Goal: Transaction & Acquisition: Purchase product/service

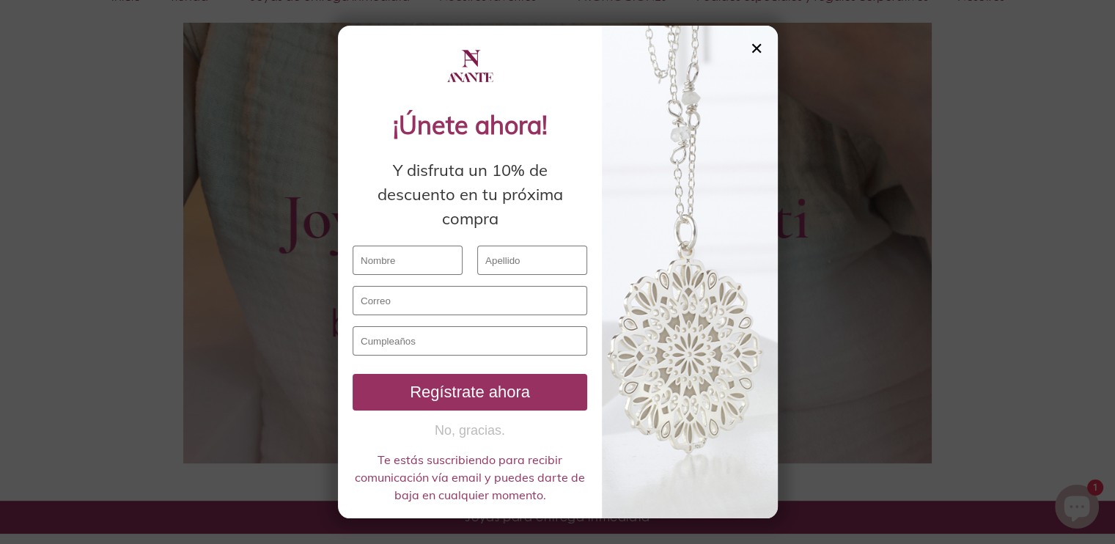
scroll to position [683, 0]
click at [757, 42] on div "✕" at bounding box center [756, 48] width 13 height 16
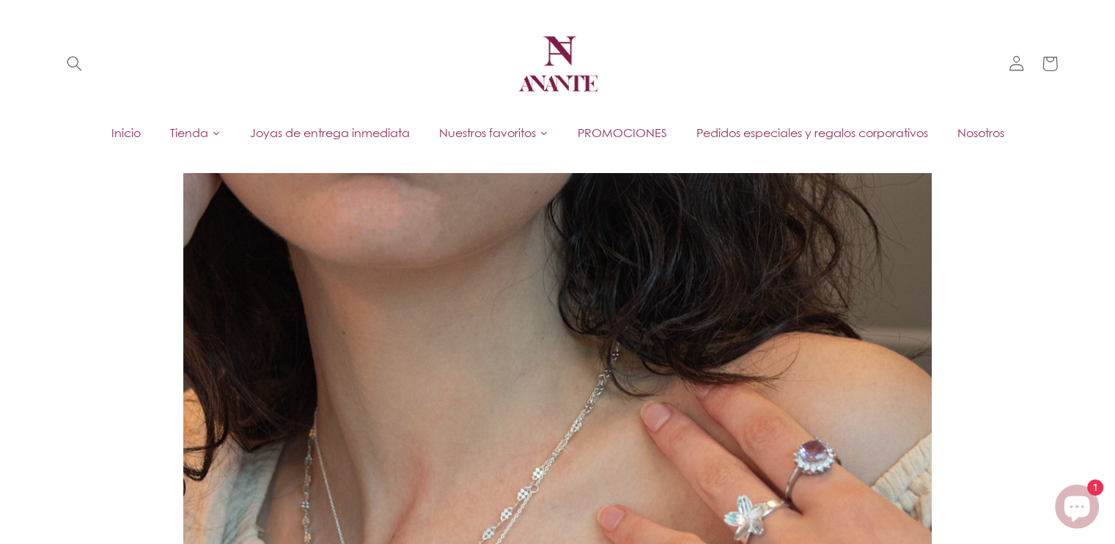
scroll to position [0, 0]
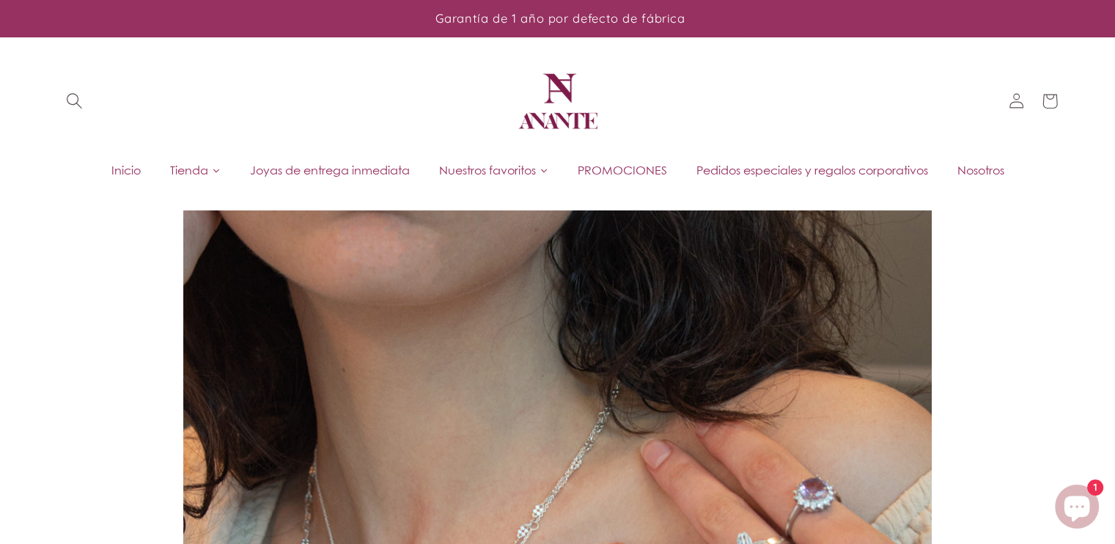
click at [70, 109] on span "Búsqueda" at bounding box center [74, 101] width 34 height 34
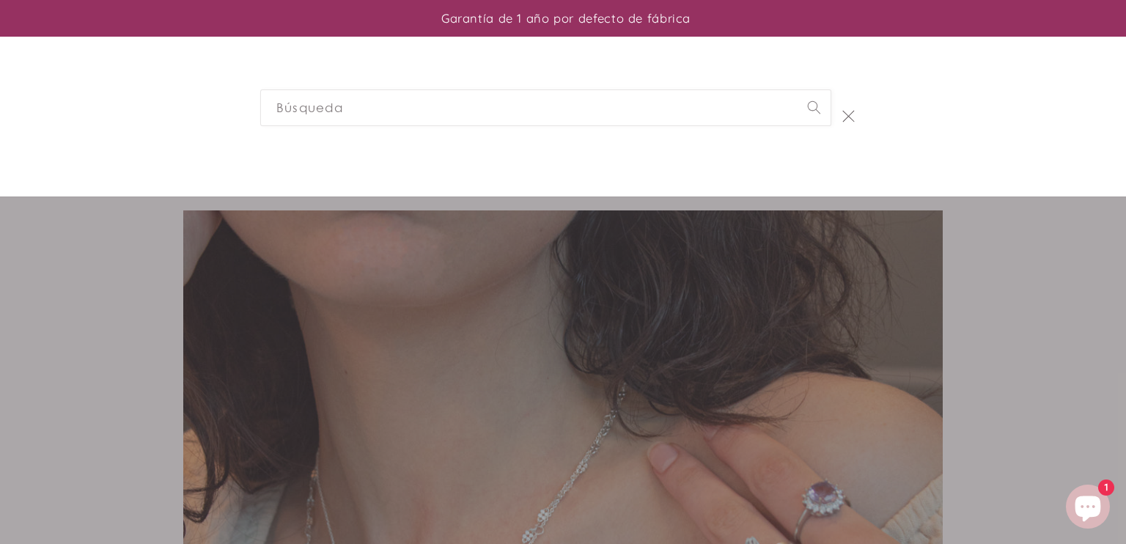
click at [0, 117] on div "Búsqueda" at bounding box center [0, 117] width 0 height 0
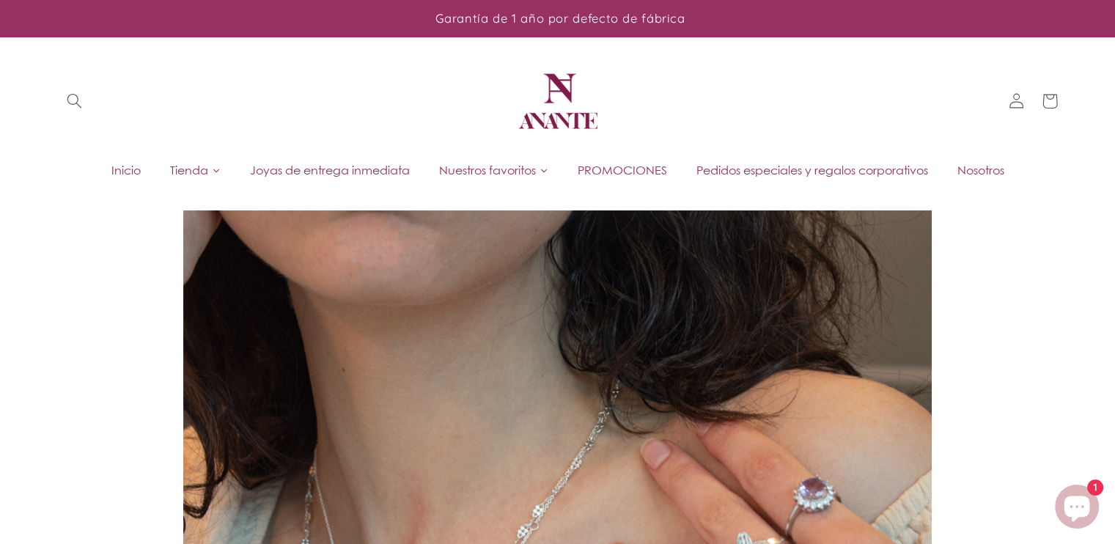
click at [591, 168] on span "PROMOCIONES" at bounding box center [622, 170] width 89 height 16
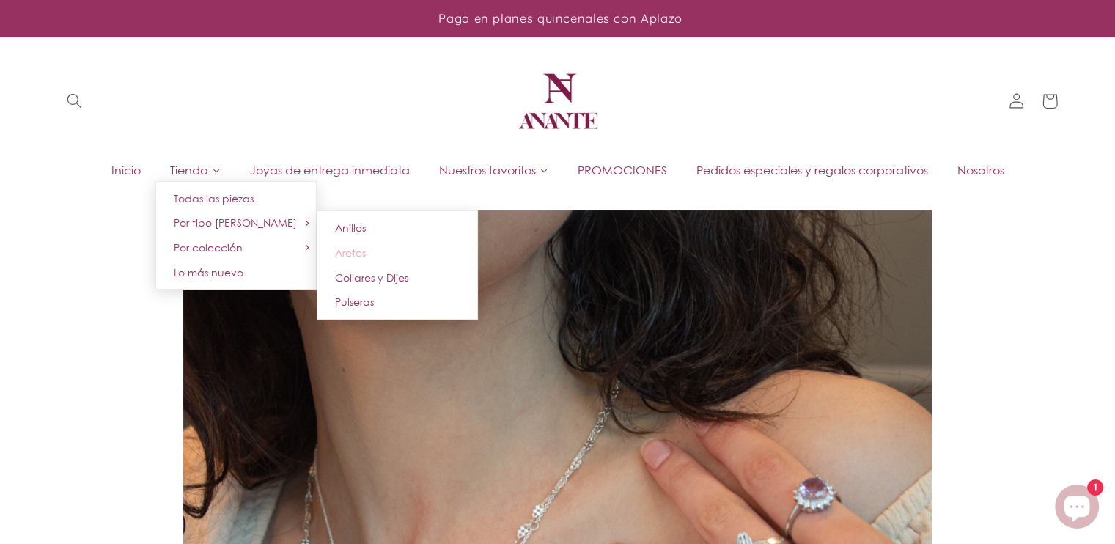
click at [354, 249] on span "Aretes" at bounding box center [350, 252] width 31 height 12
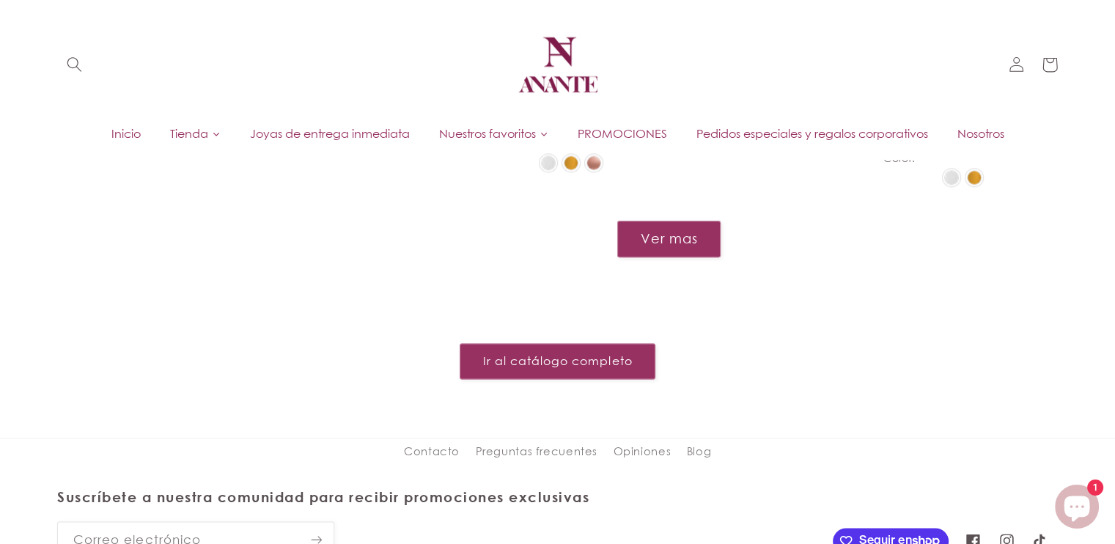
scroll to position [1747, 0]
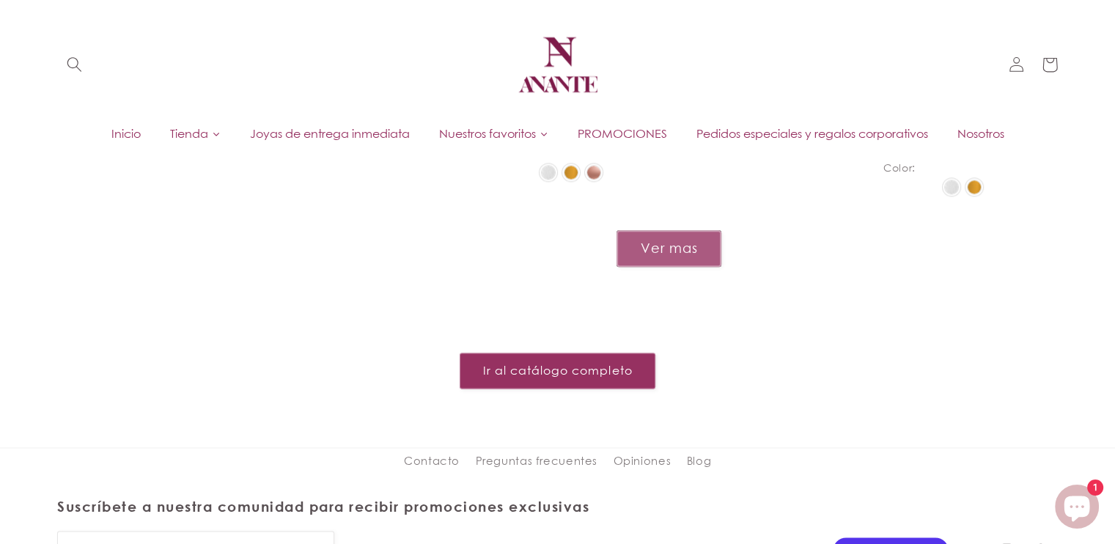
click at [689, 230] on button "Ver mas" at bounding box center [669, 248] width 105 height 36
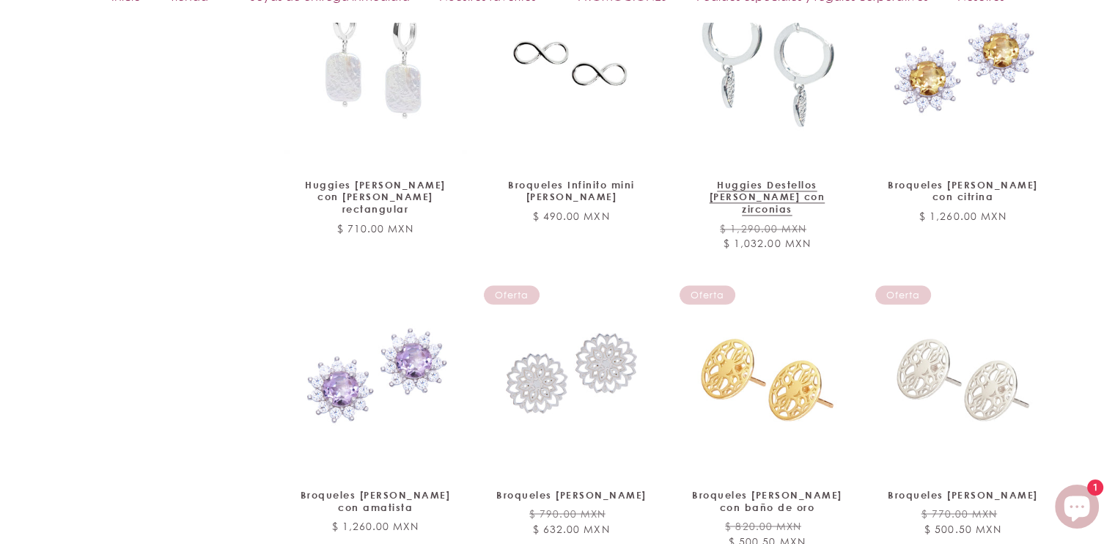
scroll to position [2317, 0]
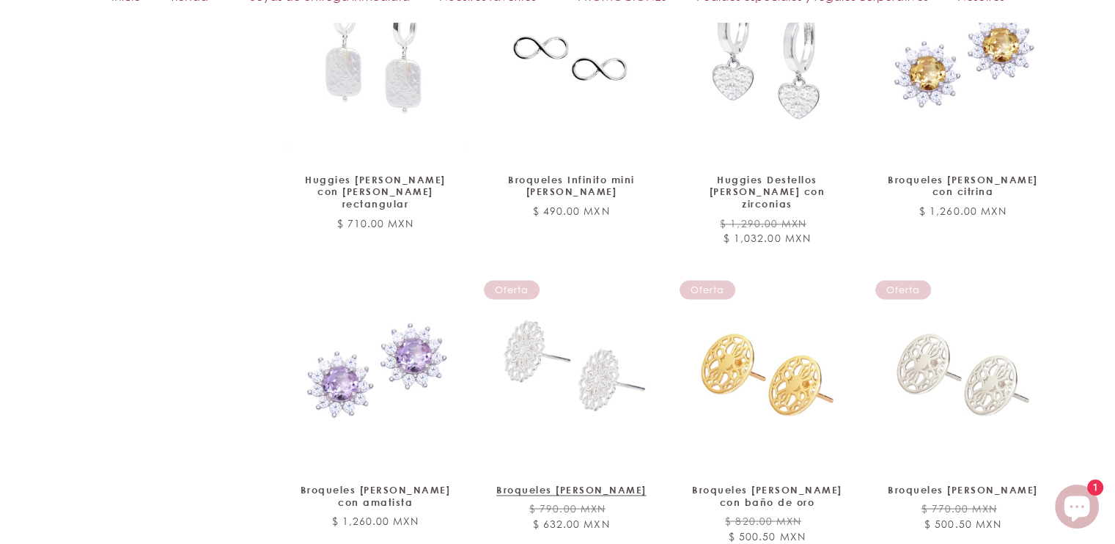
click at [597, 483] on link "Broqueles [PERSON_NAME]" at bounding box center [571, 489] width 159 height 12
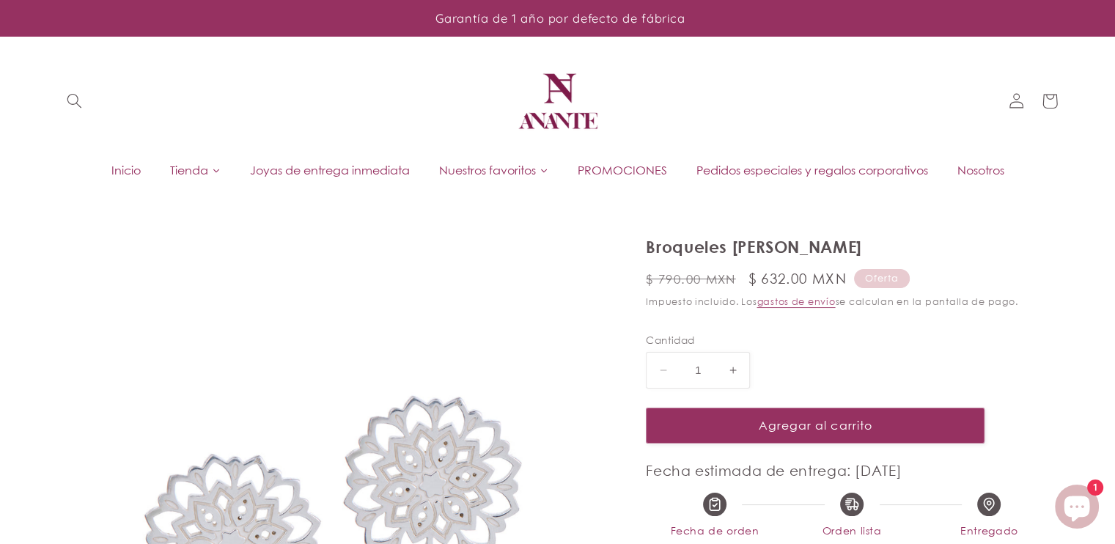
click at [556, 87] on img at bounding box center [558, 101] width 88 height 88
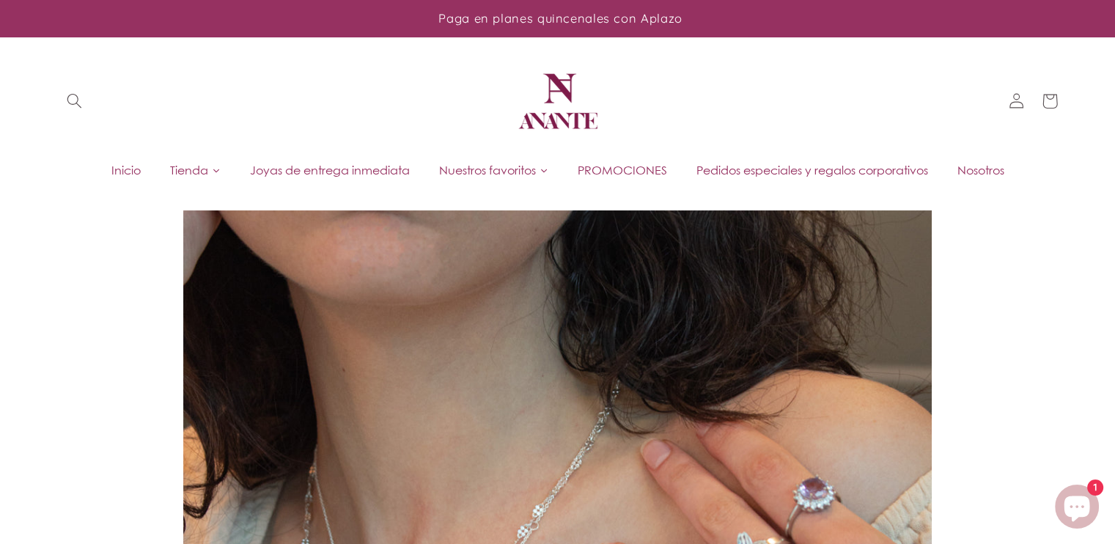
click at [638, 173] on span "PROMOCIONES" at bounding box center [622, 170] width 89 height 16
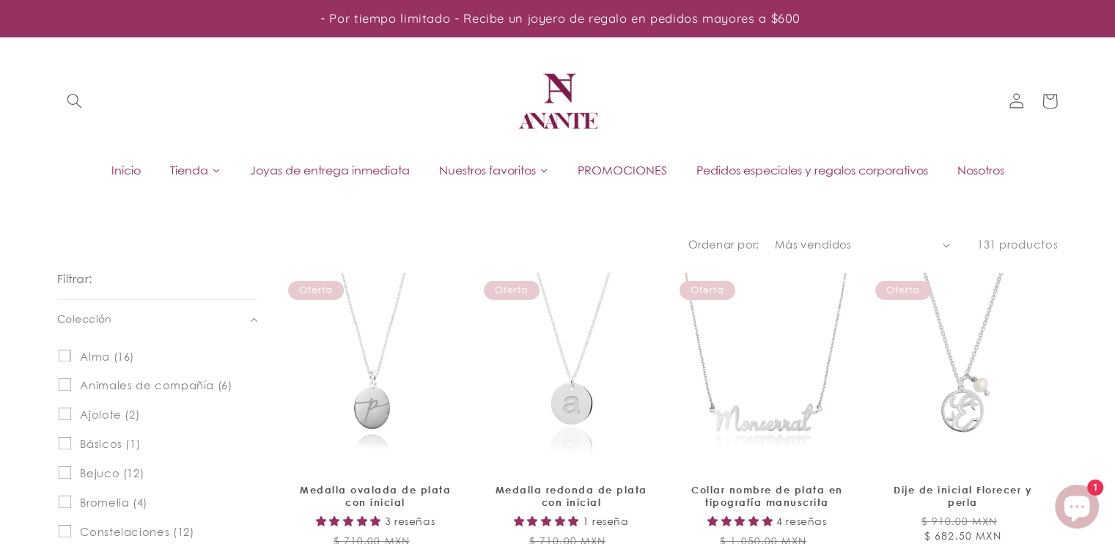
click at [554, 103] on img at bounding box center [558, 101] width 88 height 88
